Goal: Task Accomplishment & Management: Complete application form

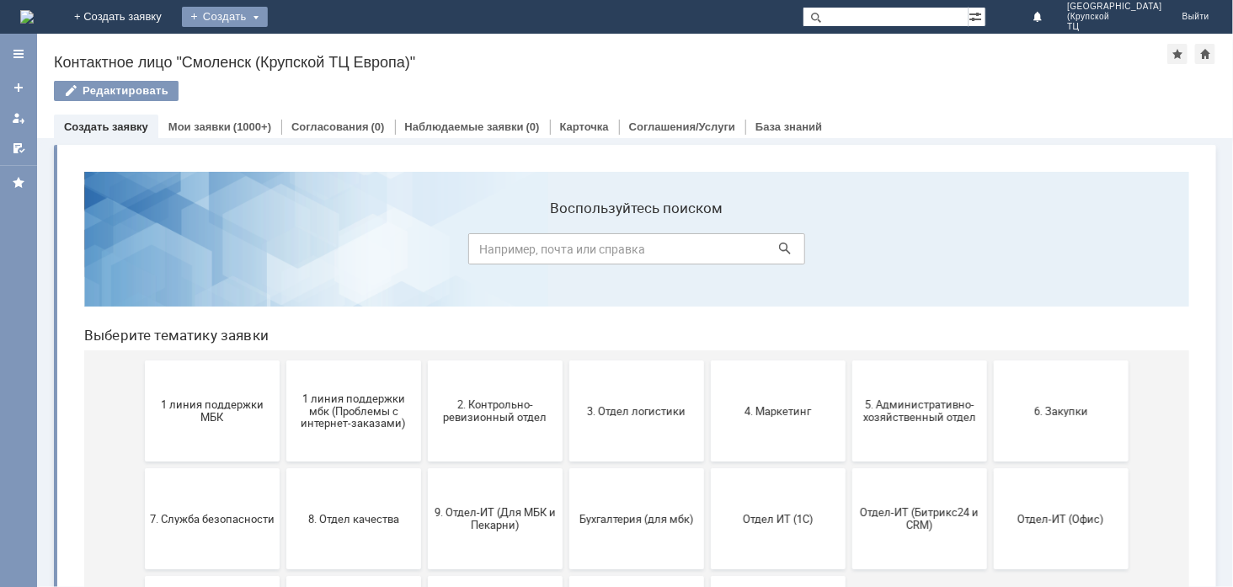
click at [268, 18] on div "Создать" at bounding box center [225, 17] width 86 height 20
click at [313, 46] on link "Заявка" at bounding box center [249, 50] width 128 height 20
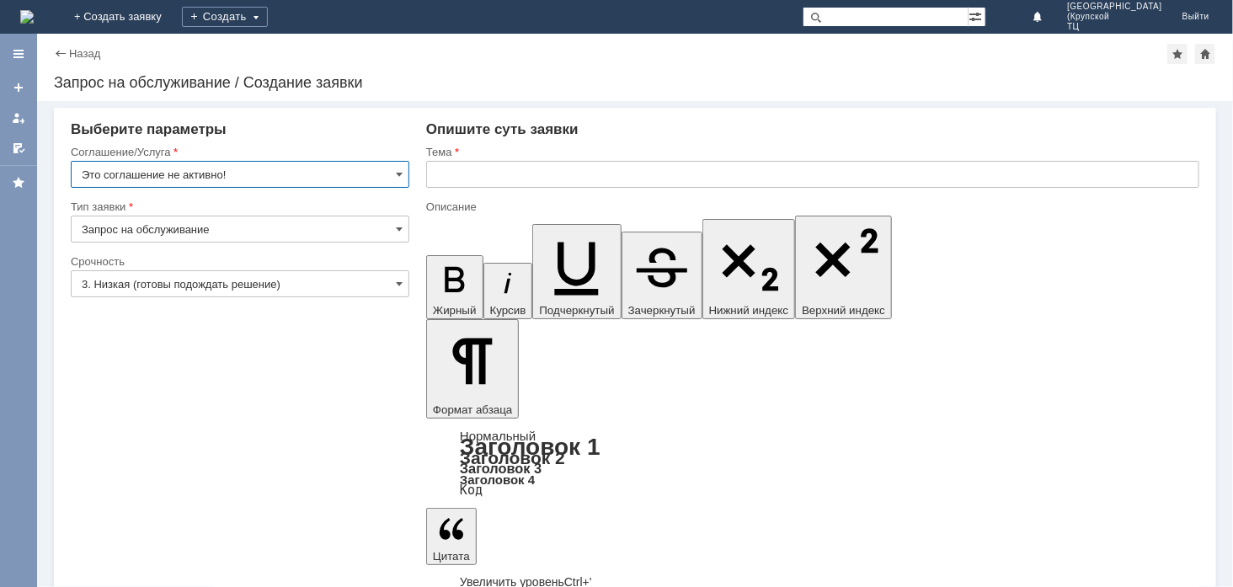
click at [553, 185] on input "text" at bounding box center [812, 174] width 773 height 27
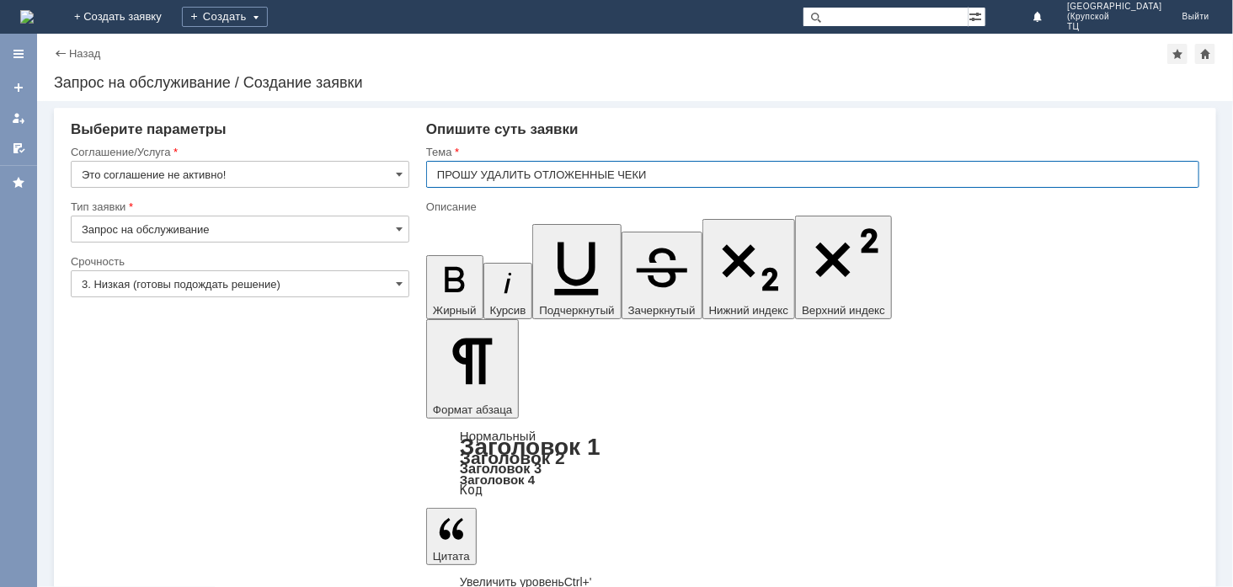
type input "ПРОШУ УДАЛИТЬ ОТЛОЖЕННЫЕ ЧЕКИ"
